Goal: Use online tool/utility: Utilize a website feature to perform a specific function

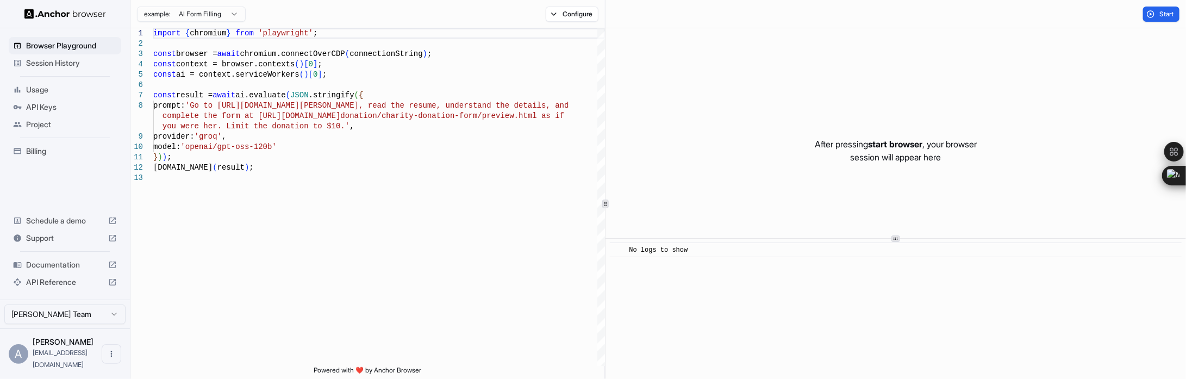
click at [48, 66] on span "Session History" at bounding box center [71, 63] width 91 height 11
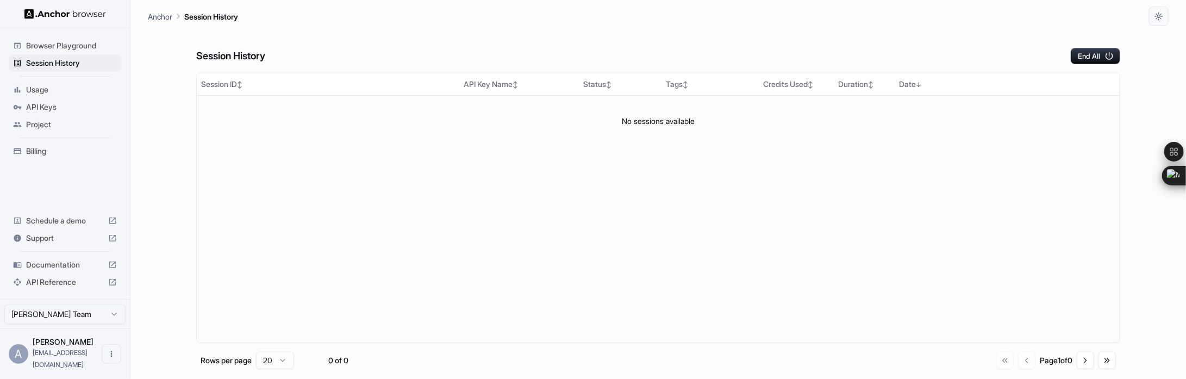
click at [55, 86] on span "Usage" at bounding box center [71, 89] width 91 height 11
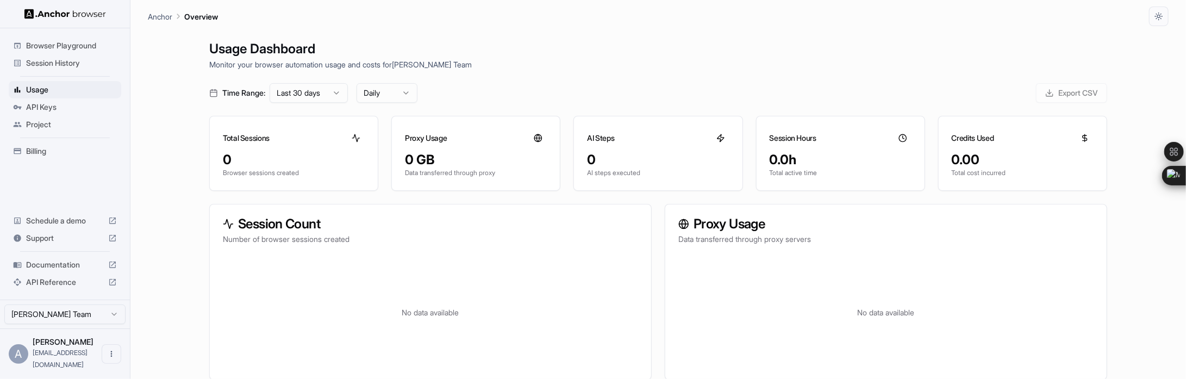
click at [72, 110] on span "API Keys" at bounding box center [71, 107] width 91 height 11
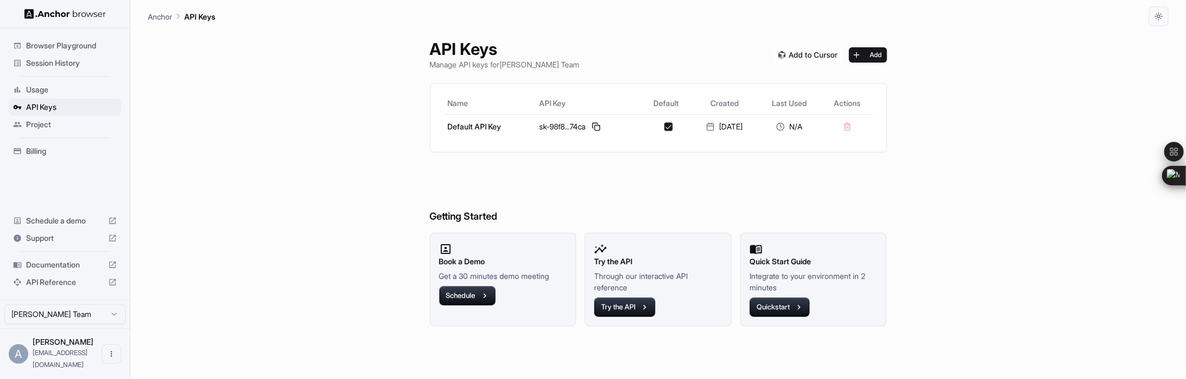
click at [67, 46] on span "Browser Playground" at bounding box center [71, 45] width 91 height 11
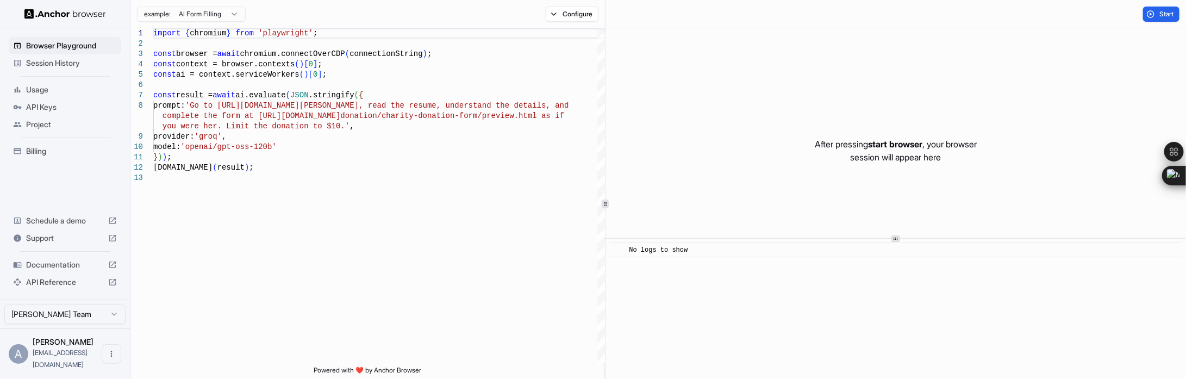
click at [819, 169] on div "After pressing start browser , your browser session will appear here" at bounding box center [896, 150] width 581 height 245
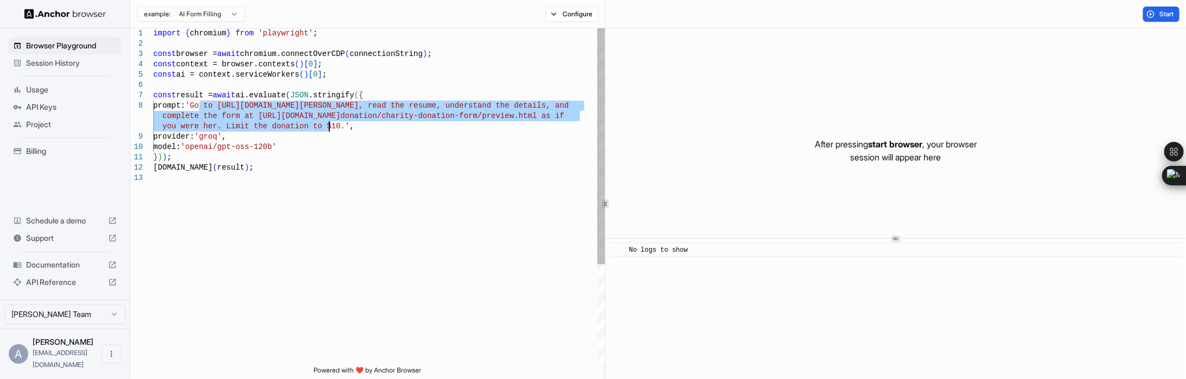
drag, startPoint x: 198, startPoint y: 103, endPoint x: 328, endPoint y: 124, distance: 131.7
click at [328, 124] on div "import { chromium } from 'playwright' ; const browser = await chromium.connectO…" at bounding box center [379, 269] width 452 height 482
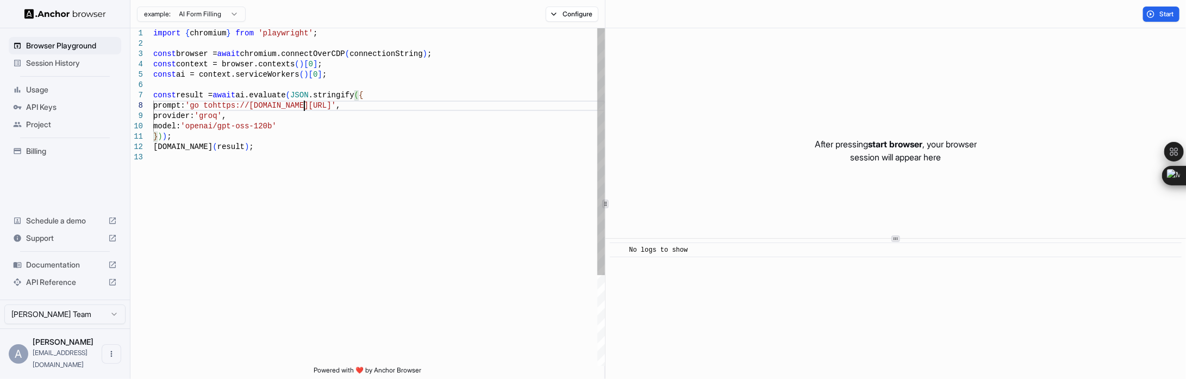
click at [219, 109] on div "import { chromium } from 'playwright' ; const browser = await chromium.connectO…" at bounding box center [379, 259] width 452 height 462
drag, startPoint x: 311, startPoint y: 103, endPoint x: 347, endPoint y: 103, distance: 36.4
click at [312, 103] on div "import { chromium } from 'playwright' ; const browser = await chromium.connectO…" at bounding box center [379, 259] width 452 height 462
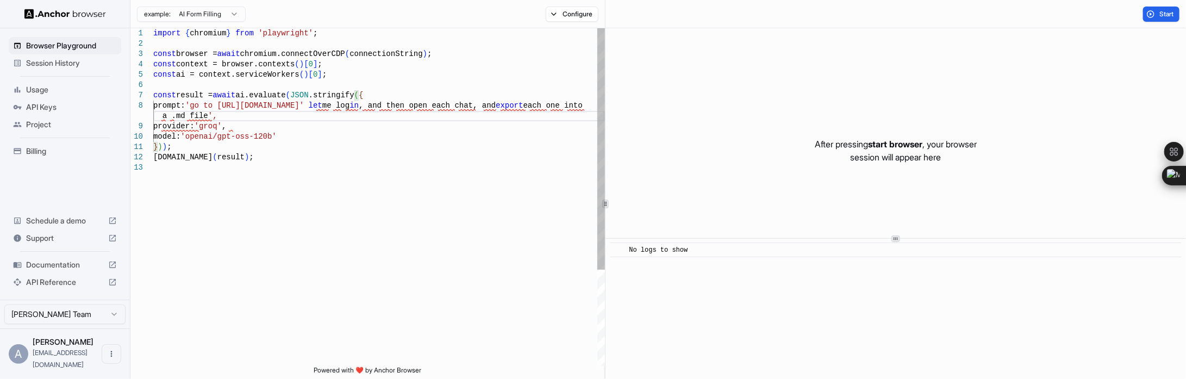
scroll to position [40, 0]
click at [265, 160] on div "import { chromium } from 'playwright' ; const browser = await chromium.connectO…" at bounding box center [379, 264] width 452 height 472
click at [1158, 7] on button "Start" at bounding box center [1161, 14] width 36 height 15
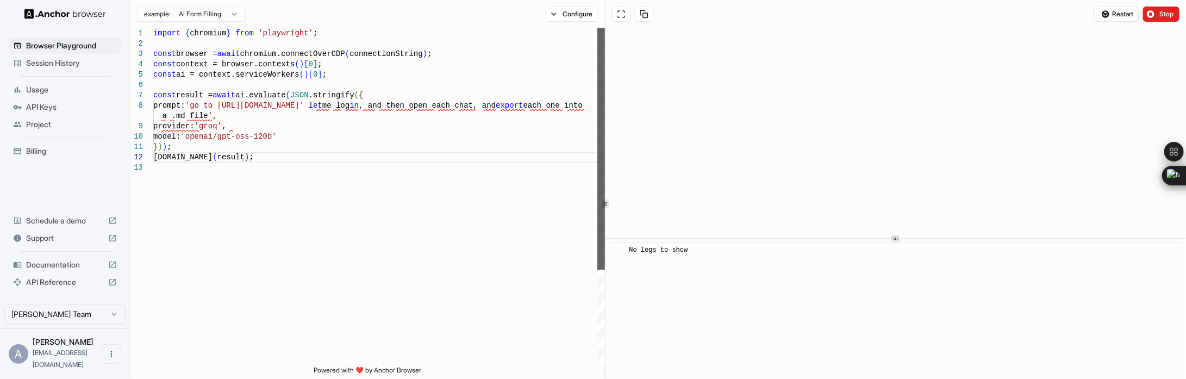
click at [602, 89] on div at bounding box center [602, 148] width 8 height 241
drag, startPoint x: 313, startPoint y: 105, endPoint x: 337, endPoint y: 97, distance: 25.3
click at [313, 105] on div "import { chromium } from 'playwright' ; const browser = await chromium.connectO…" at bounding box center [379, 264] width 452 height 472
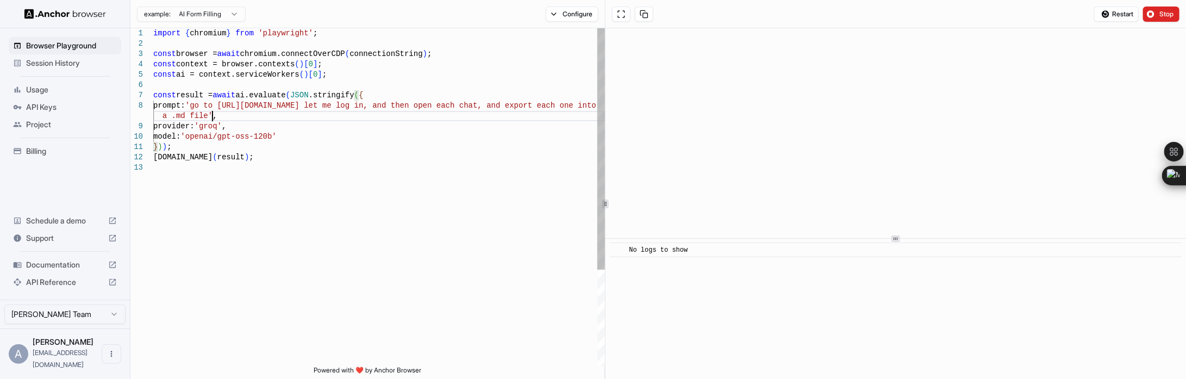
click at [358, 120] on div "import { chromium } from 'playwright' ; const browser = await chromium.connectO…" at bounding box center [379, 264] width 452 height 472
click at [1158, 12] on button "Stop" at bounding box center [1161, 14] width 36 height 15
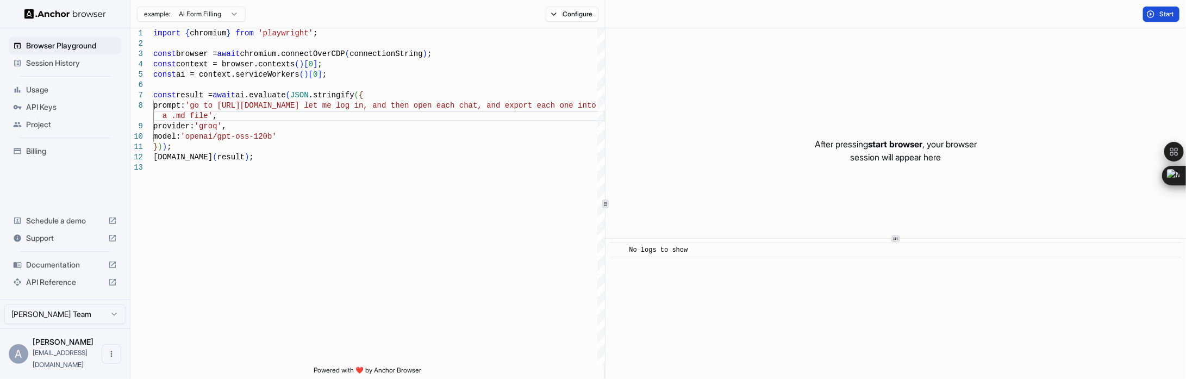
click at [1156, 14] on button "Start" at bounding box center [1161, 14] width 36 height 15
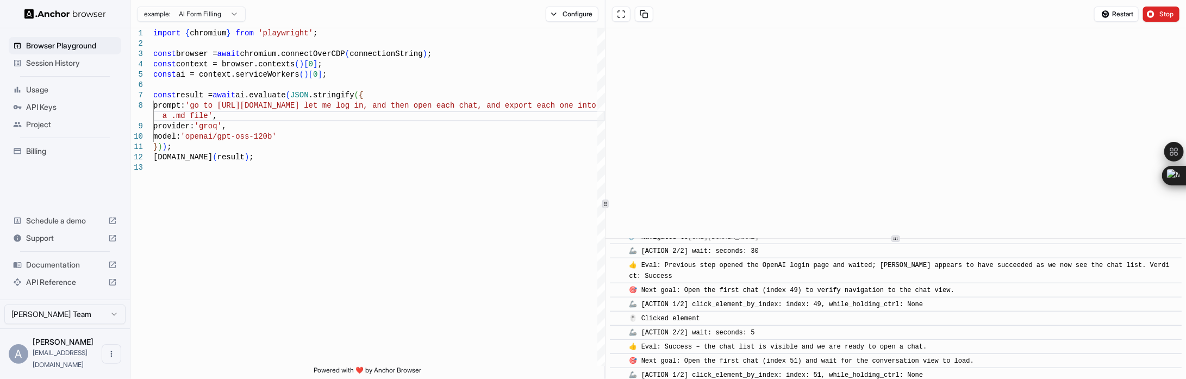
scroll to position [589, 0]
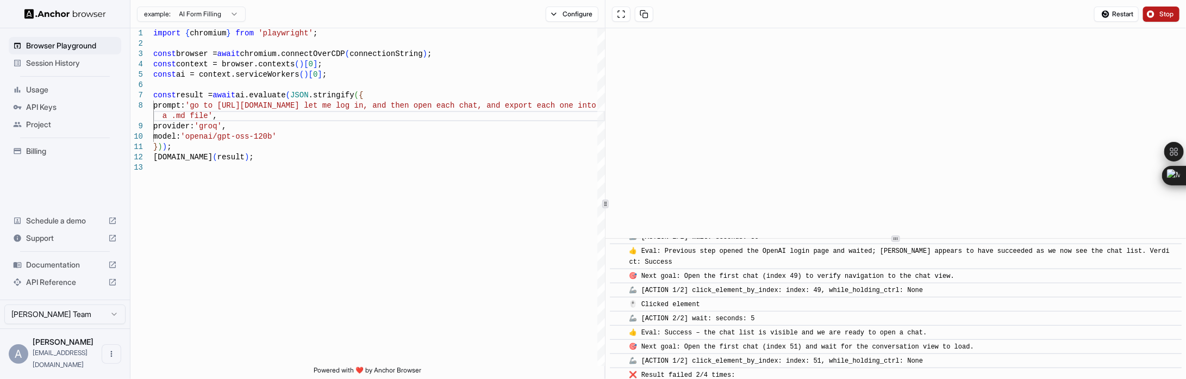
click at [1163, 19] on button "Stop" at bounding box center [1161, 14] width 36 height 15
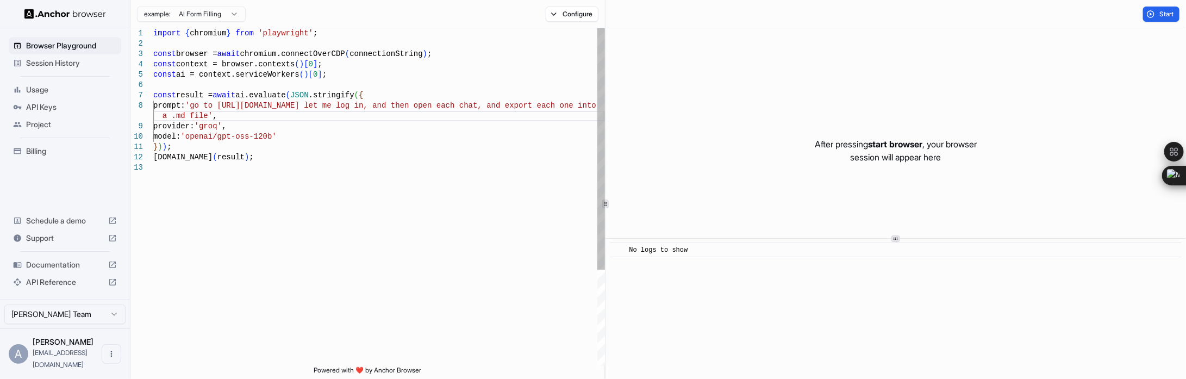
scroll to position [40, 0]
click at [284, 118] on div "import { chromium } from 'playwright' ; const browser = await chromium.connectO…" at bounding box center [379, 264] width 452 height 472
click at [206, 114] on div "import { chromium } from 'playwright' ; const browser = await chromium.connectO…" at bounding box center [379, 264] width 452 height 472
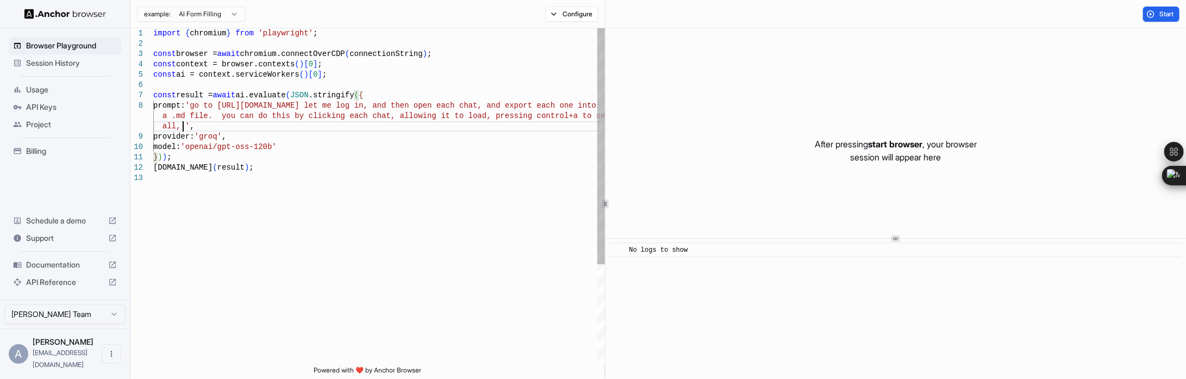
scroll to position [94, 0]
click at [1158, 7] on button "Start" at bounding box center [1161, 14] width 36 height 15
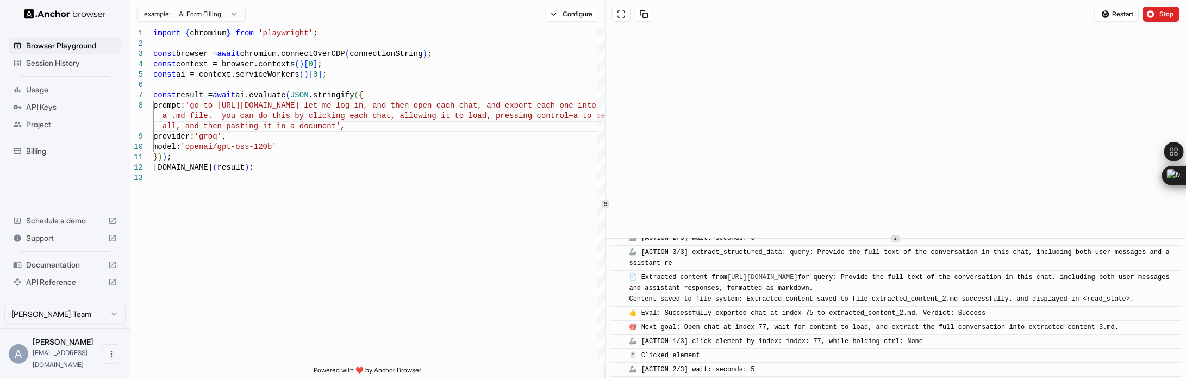
scroll to position [1475, 0]
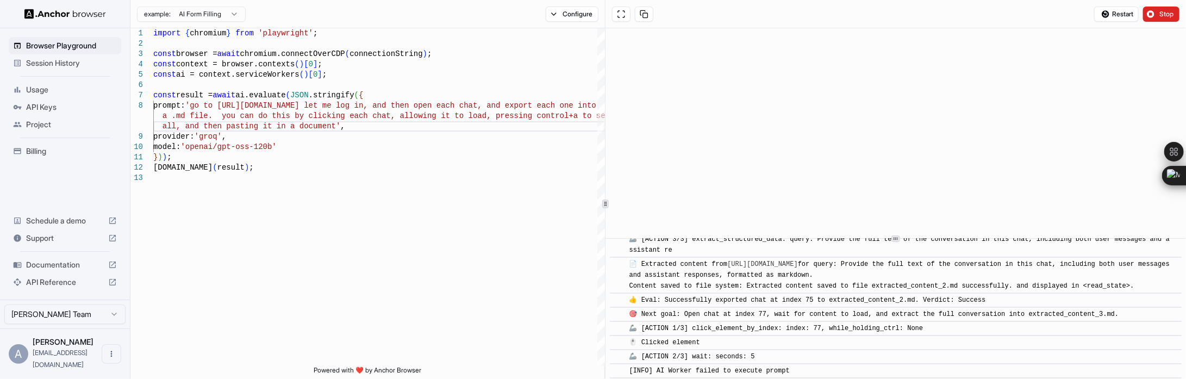
drag, startPoint x: 65, startPoint y: 88, endPoint x: 692, endPoint y: 11, distance: 631.1
click at [692, 11] on div "Restart Stop" at bounding box center [896, 14] width 581 height 28
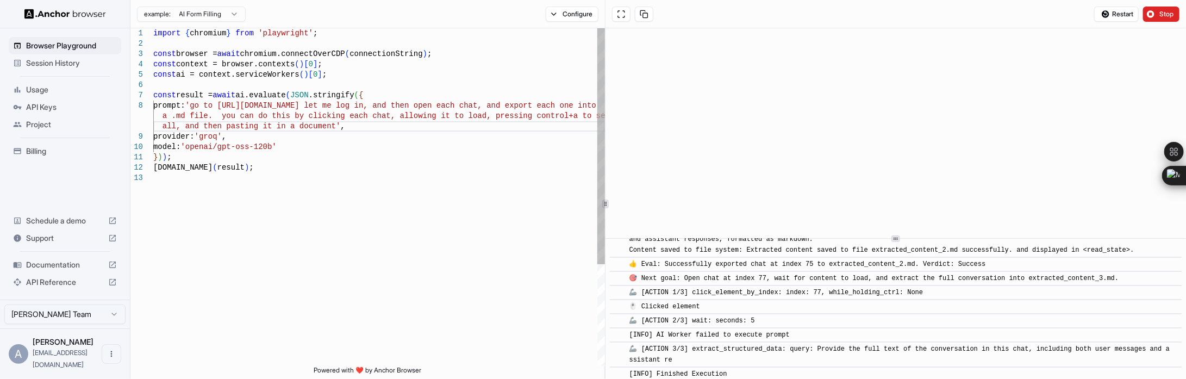
scroll to position [1552, 0]
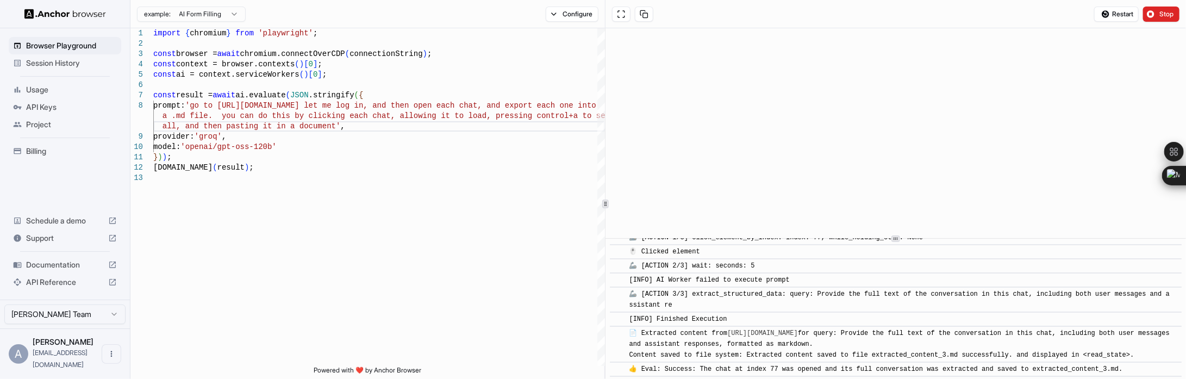
click at [232, 14] on html "Browser Playground Session History Usage API Keys Project Billing Schedule a de…" at bounding box center [593, 189] width 1186 height 379
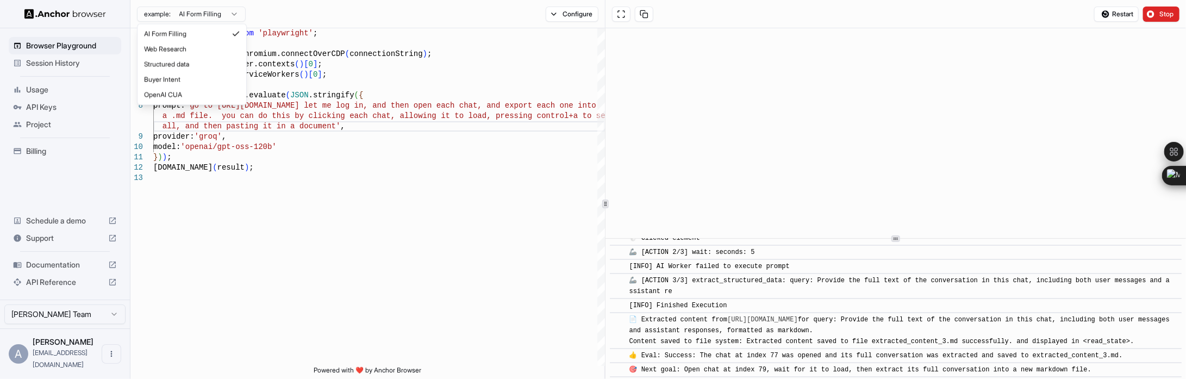
scroll to position [1604, 0]
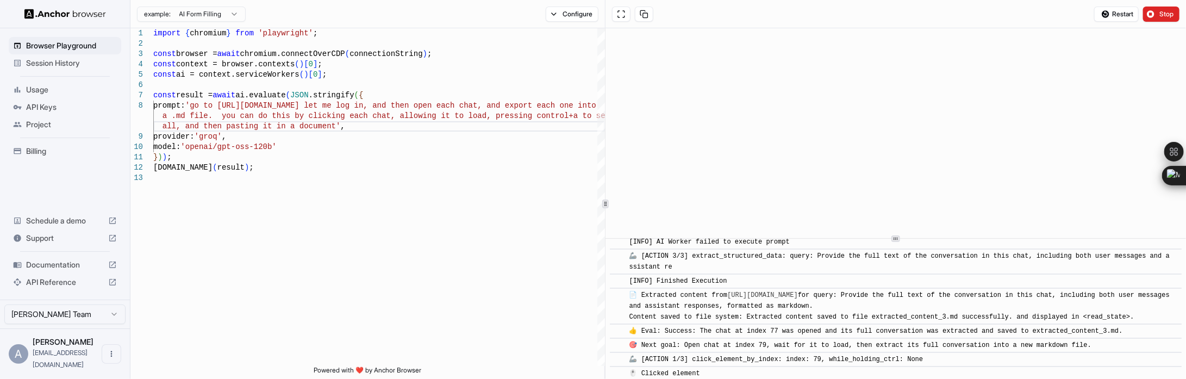
click at [277, 17] on html "Browser Playground Session History Usage API Keys Project Billing Schedule a de…" at bounding box center [593, 189] width 1186 height 379
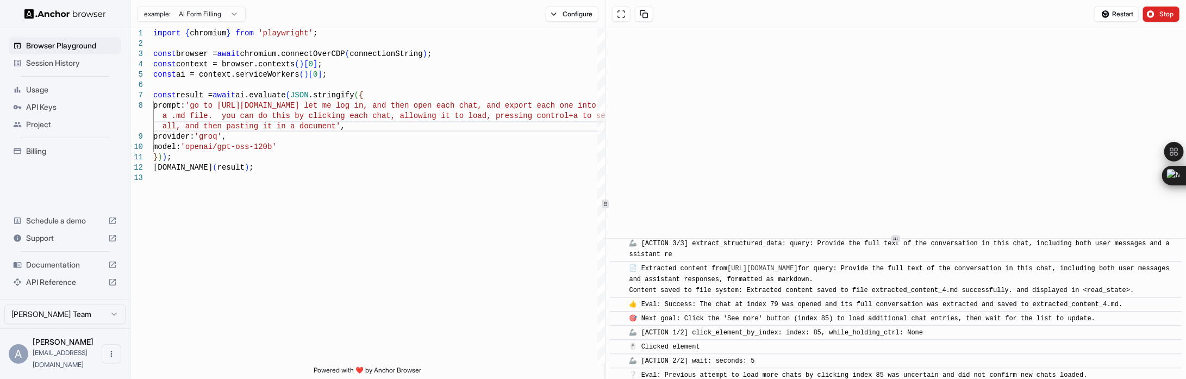
scroll to position [1776, 0]
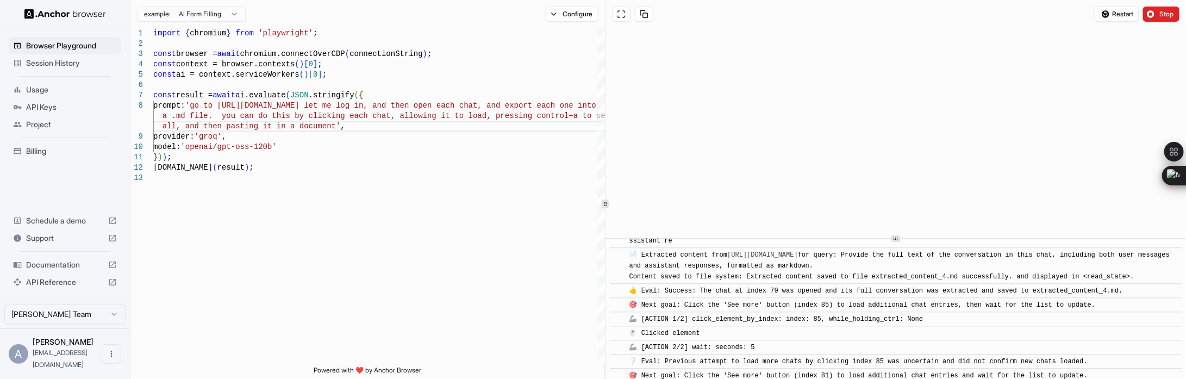
drag, startPoint x: 39, startPoint y: 96, endPoint x: 29, endPoint y: 89, distance: 12.1
drag, startPoint x: 29, startPoint y: 89, endPoint x: 141, endPoint y: 152, distance: 128.8
click at [346, 251] on div "Browser Playground Session History Usage API Keys Project Billing Schedule a de…" at bounding box center [593, 189] width 1186 height 379
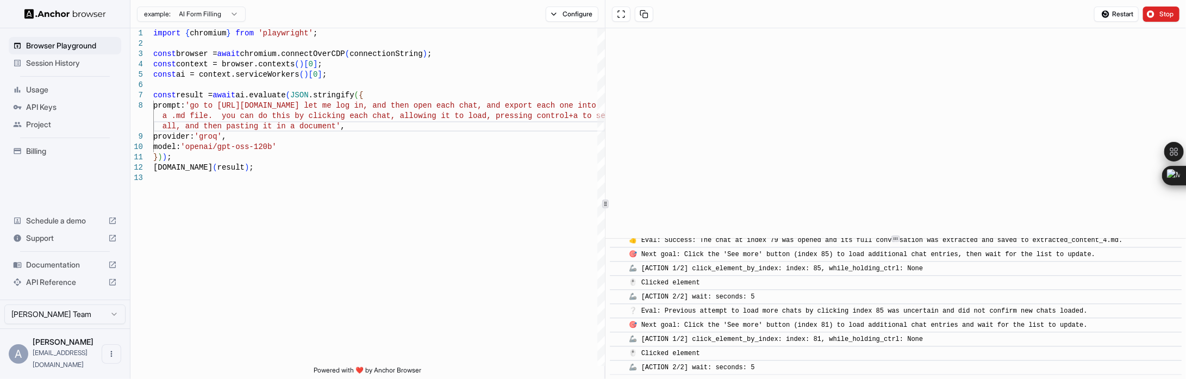
drag, startPoint x: 61, startPoint y: 89, endPoint x: 575, endPoint y: -33, distance: 528.2
click at [575, 0] on html "Browser Playground Session History Usage API Keys Project Billing Schedule a de…" at bounding box center [593, 189] width 1186 height 379
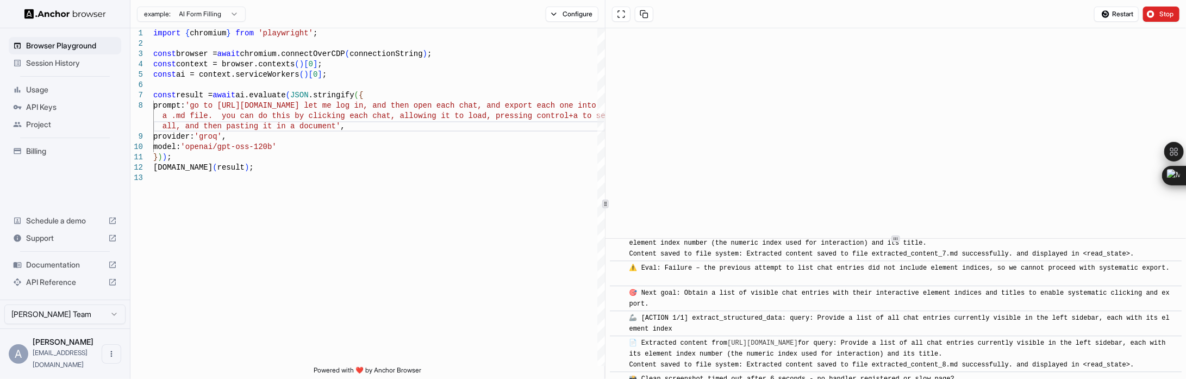
scroll to position [2241, 0]
drag, startPoint x: 1038, startPoint y: 248, endPoint x: 1071, endPoint y: 414, distance: 168.4
click at [1071, 378] on html "Browser Playground Session History Usage API Keys Project Billing Schedule a de…" at bounding box center [593, 189] width 1186 height 379
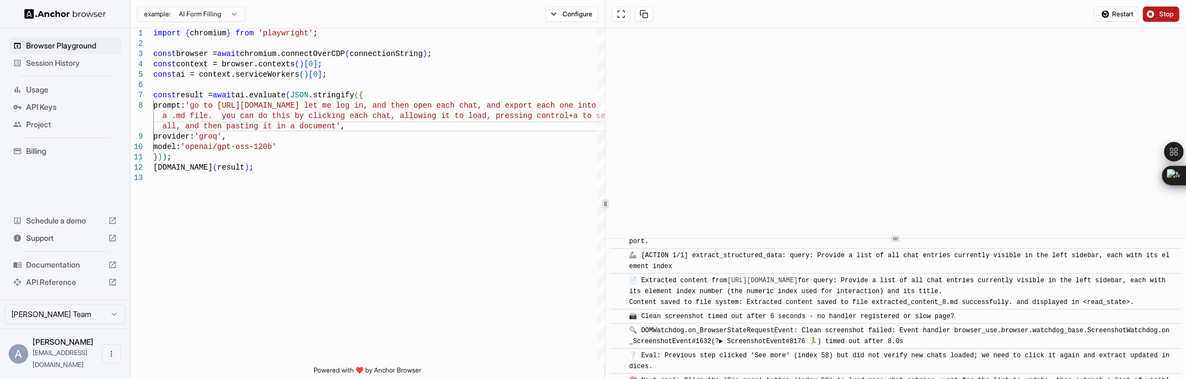
click at [1164, 17] on span "Stop" at bounding box center [1167, 14] width 15 height 9
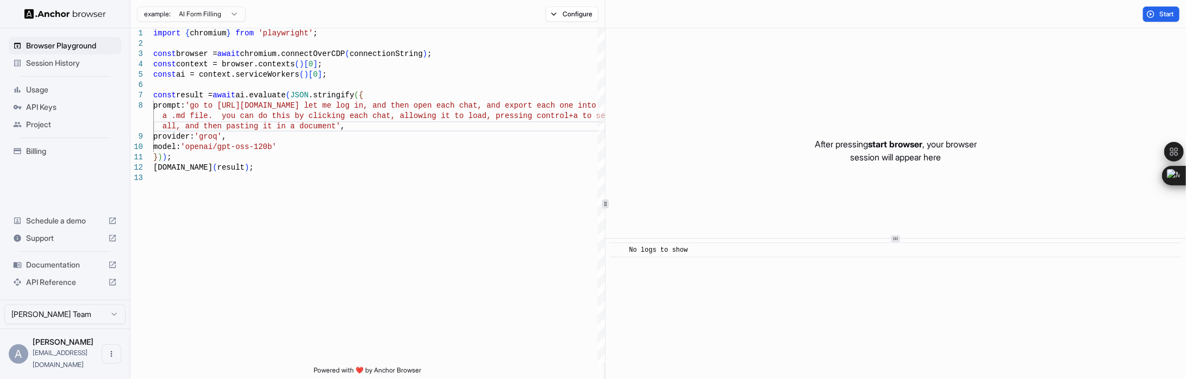
click at [231, 11] on html "Browser Playground Session History Usage API Keys Project Billing Schedule a de…" at bounding box center [593, 189] width 1186 height 379
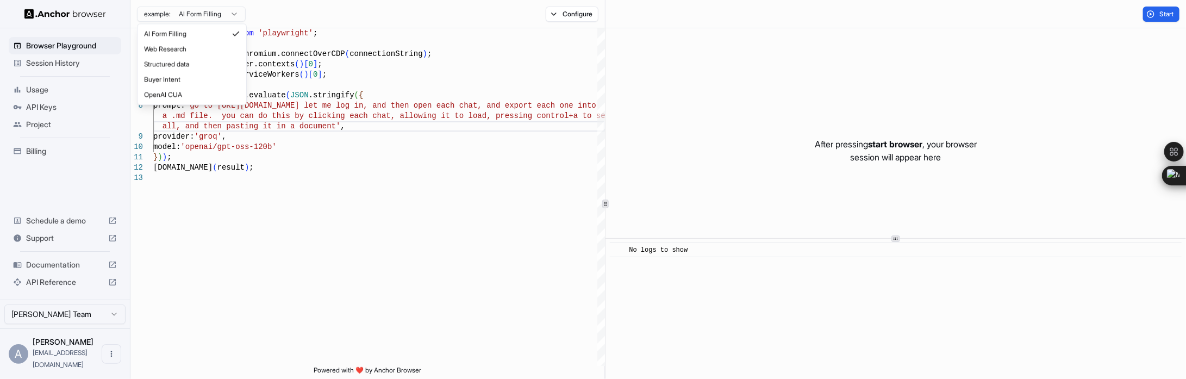
type textarea "**********"
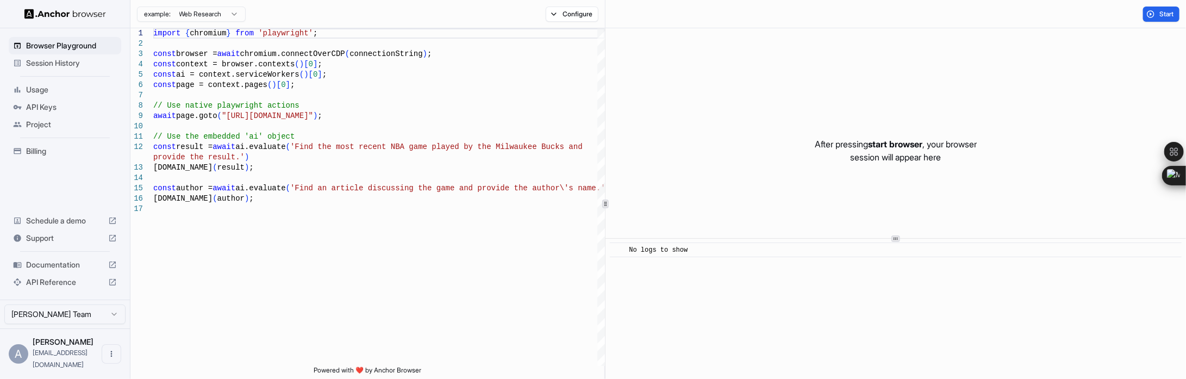
click at [65, 270] on span "Documentation" at bounding box center [65, 264] width 78 height 11
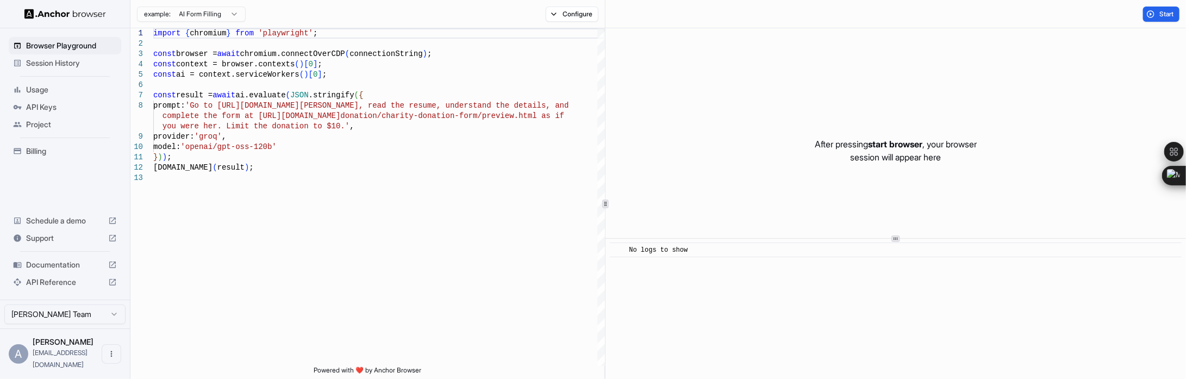
click at [66, 59] on span "Session History" at bounding box center [71, 63] width 91 height 11
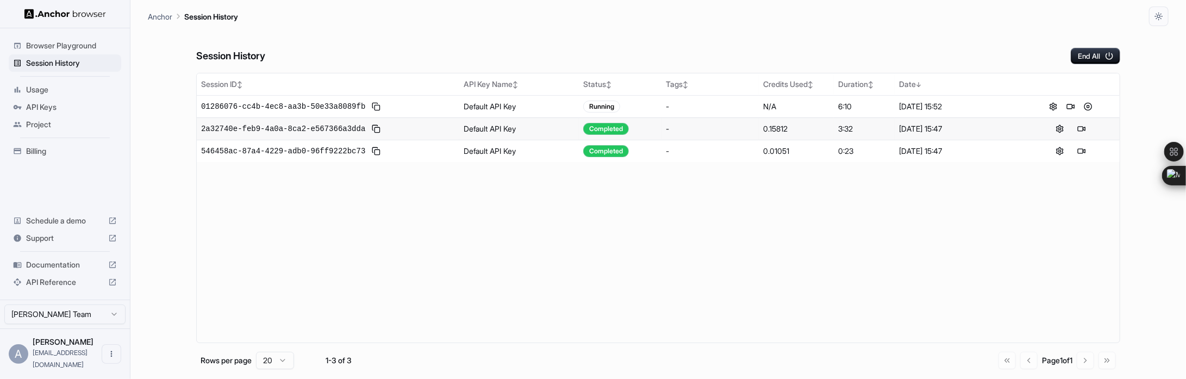
click at [799, 264] on div "Session ID ↕ API Key Name ↕ Status ↕ Tags ↕ Credits Used ↕ Duration ↕ Date ↓ 01…" at bounding box center [658, 208] width 924 height 270
click at [48, 109] on span "API Keys" at bounding box center [71, 107] width 91 height 11
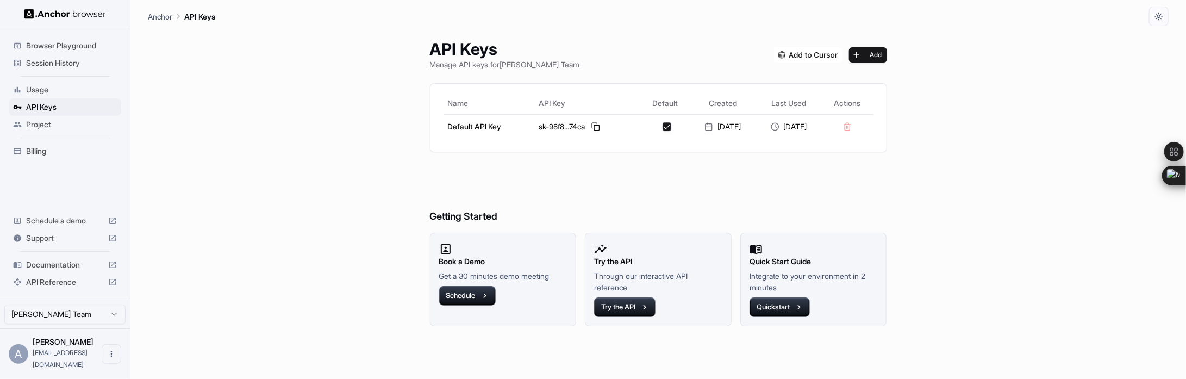
click at [53, 134] on ul "Browser Playground Session History Usage API Keys Project Billing" at bounding box center [64, 99] width 121 height 132
click at [51, 125] on span "Project" at bounding box center [71, 124] width 91 height 11
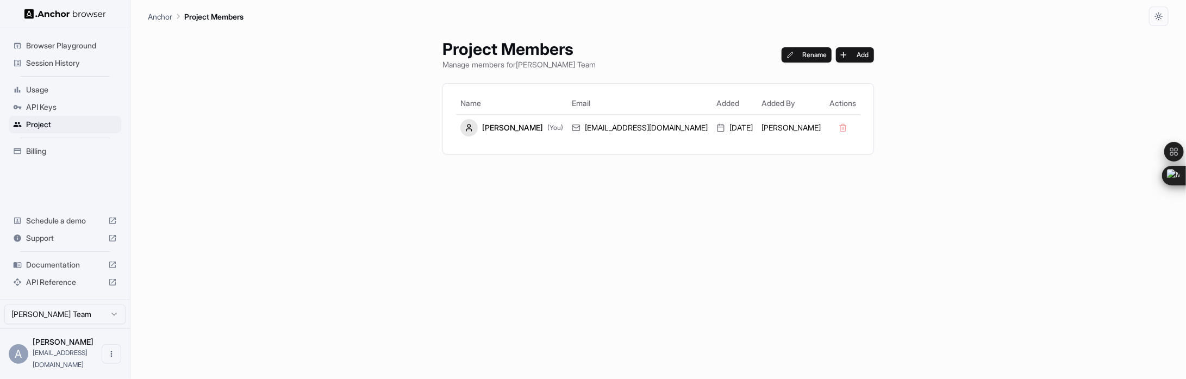
click at [52, 95] on div "Usage" at bounding box center [65, 89] width 113 height 17
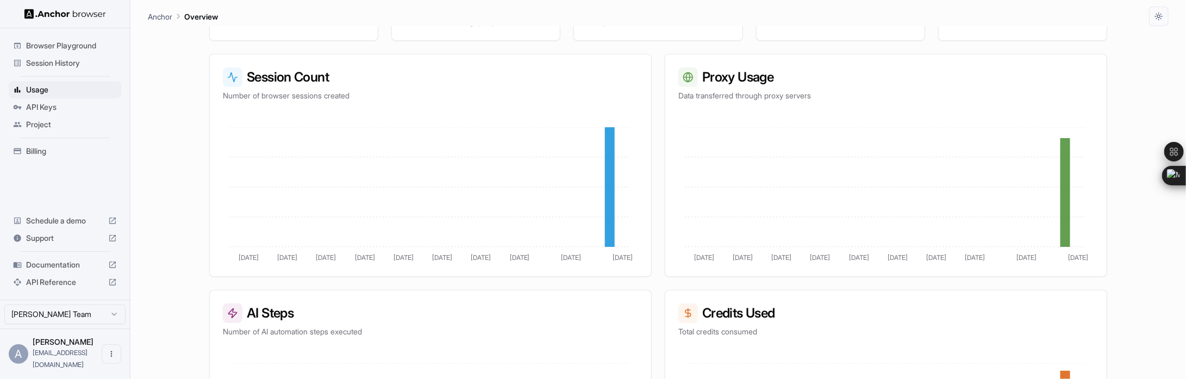
scroll to position [91, 0]
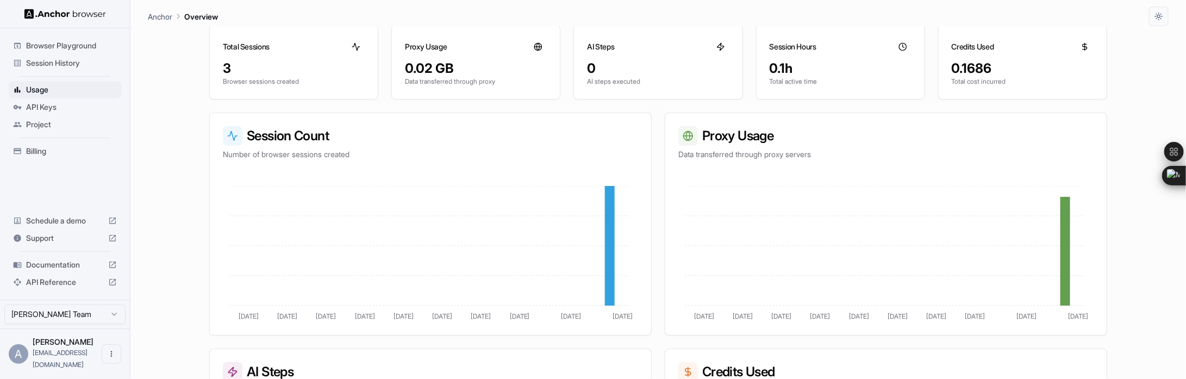
click at [45, 59] on span "Session History" at bounding box center [71, 63] width 91 height 11
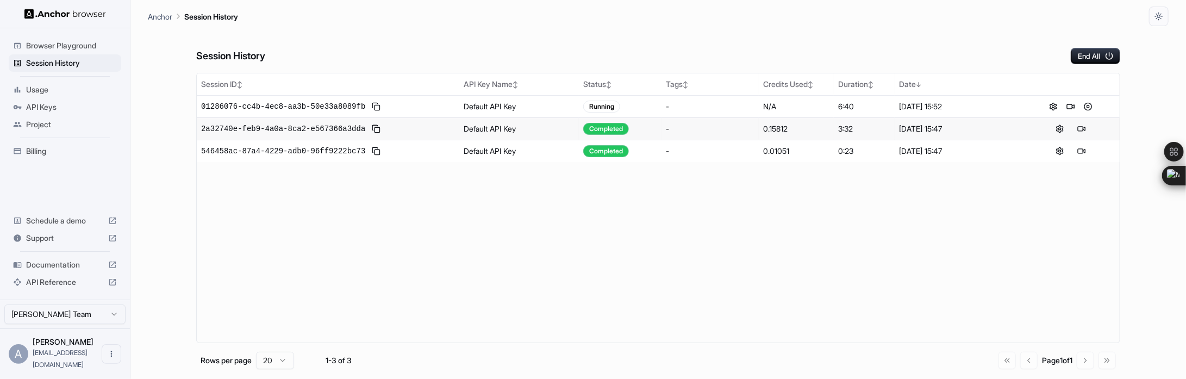
click at [103, 45] on span "Browser Playground" at bounding box center [71, 45] width 91 height 11
